Goal: Task Accomplishment & Management: Use online tool/utility

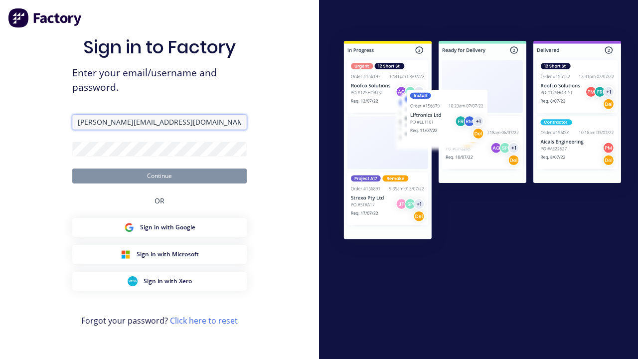
type input "[PERSON_NAME][EMAIL_ADDRESS][DOMAIN_NAME]"
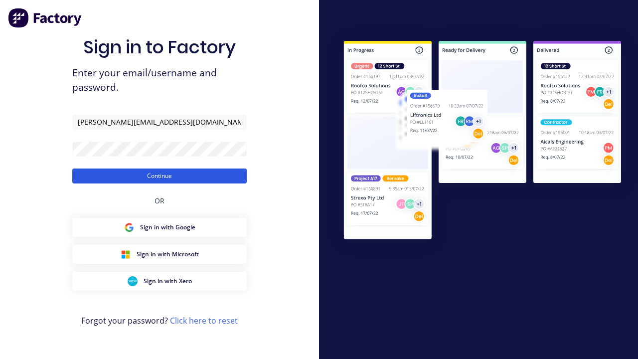
click at [159, 175] on button "Continue" at bounding box center [159, 175] width 174 height 15
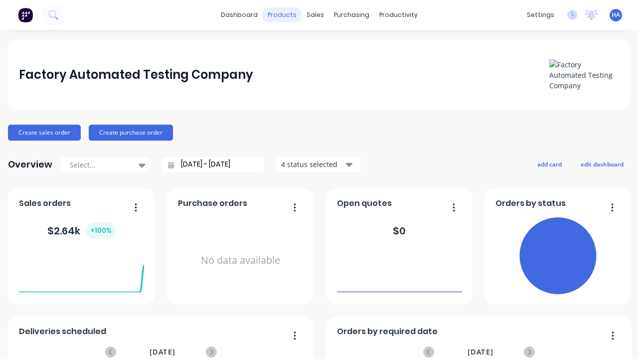
click at [282, 15] on div "products" at bounding box center [282, 14] width 39 height 15
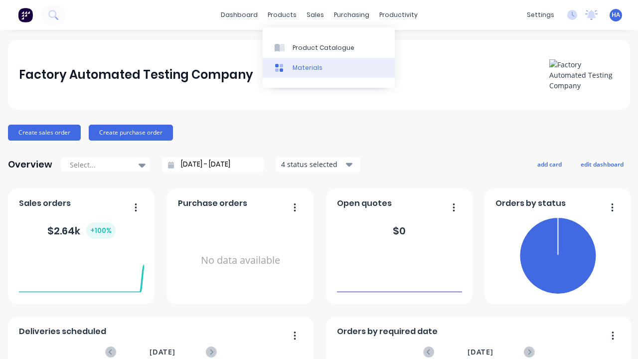
click at [328, 67] on link "Materials" at bounding box center [329, 68] width 132 height 20
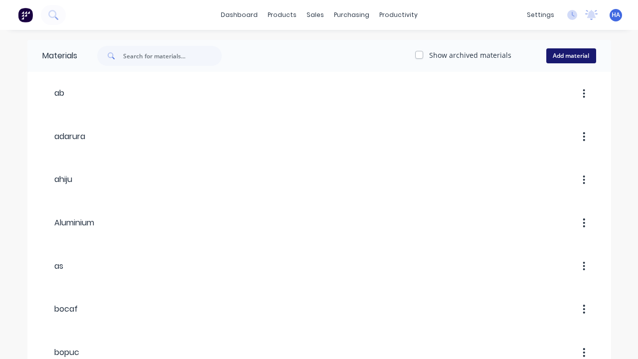
click at [570, 56] on button "Add material" at bounding box center [571, 55] width 50 height 15
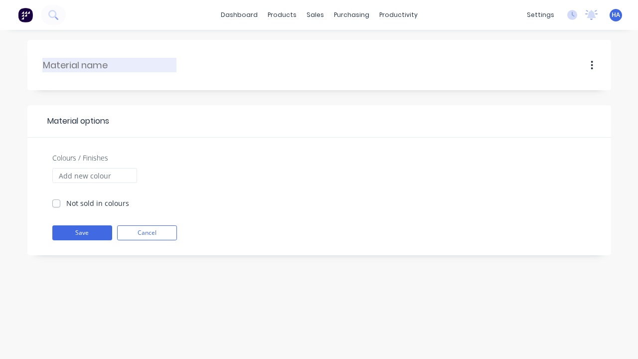
click at [110, 65] on input "text" at bounding box center [110, 64] width 134 height 13
type input "gufvanga"
click at [94, 175] on input "Colours / Finishes" at bounding box center [94, 175] width 85 height 15
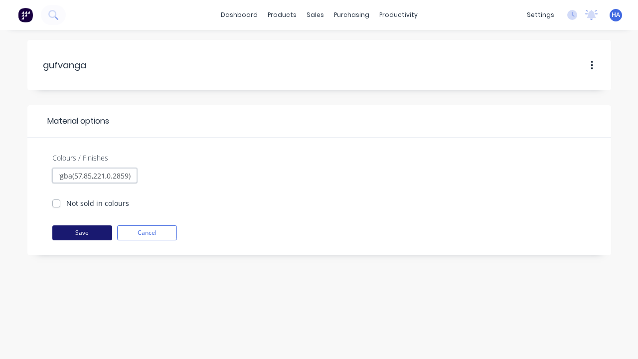
type input "rgba(57,85,221,0.2859)"
click at [82, 233] on button "Save" at bounding box center [82, 232] width 60 height 15
checkbox input "true"
